Goal: Information Seeking & Learning: Learn about a topic

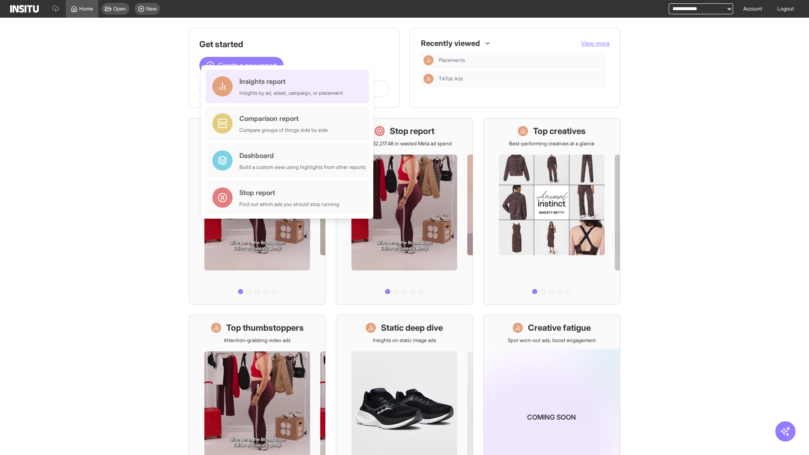
click at [290, 86] on div "Insights report Insights by ad, adset, campaign, or placement" at bounding box center [291, 86] width 104 height 20
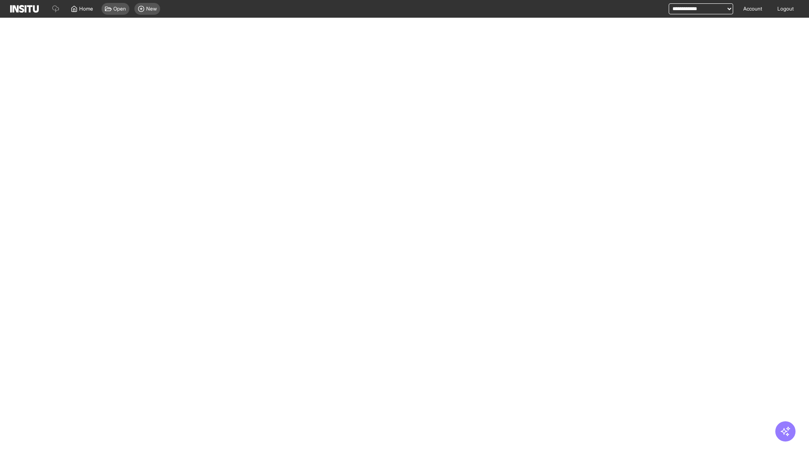
select select "**"
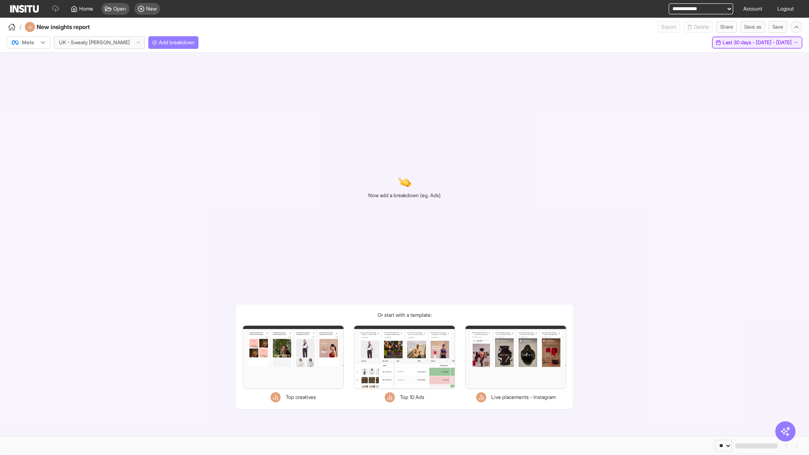
click at [740, 43] on span "Last 30 days - [DATE] - [DATE]" at bounding box center [757, 42] width 69 height 7
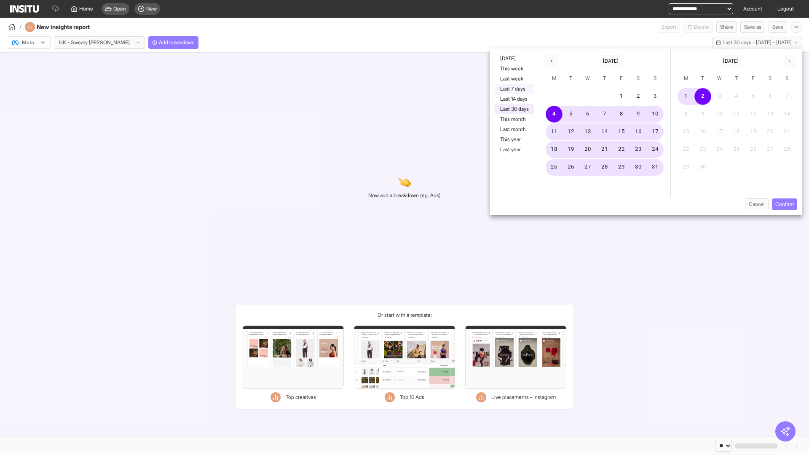
click at [514, 89] on button "Last 7 days" at bounding box center [514, 89] width 39 height 10
